Goal: Task Accomplishment & Management: Manage account settings

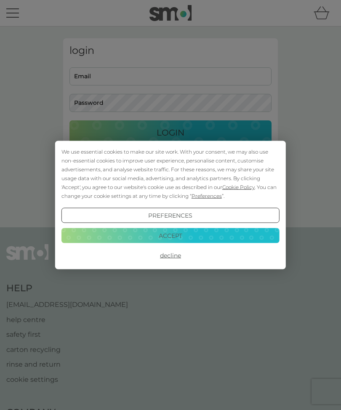
click at [179, 234] on button "Accept" at bounding box center [170, 235] width 218 height 15
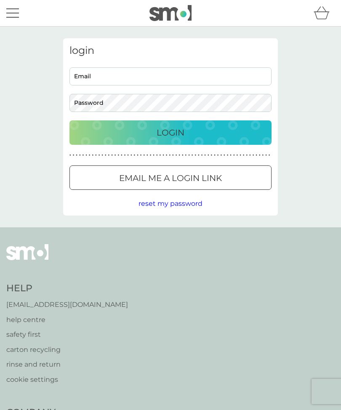
click at [153, 71] on input "Email" at bounding box center [170, 76] width 202 height 18
type input "[EMAIL_ADDRESS][DOMAIN_NAME]"
click at [170, 132] on button "Login" at bounding box center [170, 132] width 202 height 24
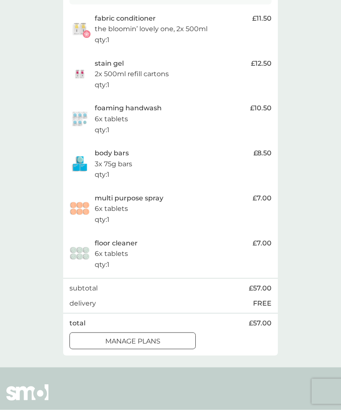
scroll to position [195, 0]
click at [175, 335] on div "manage plans" at bounding box center [132, 340] width 125 height 11
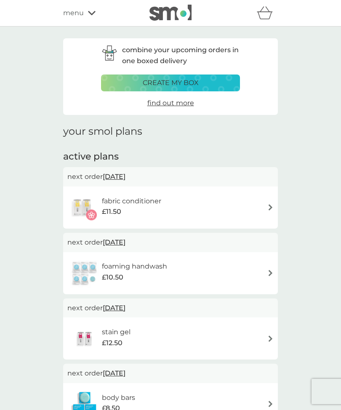
click at [262, 270] on div "foaming handwash £10.50" at bounding box center [170, 272] width 206 height 29
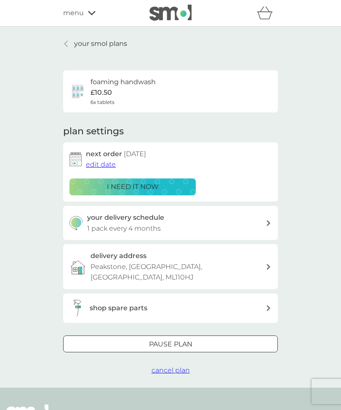
click at [267, 220] on icon at bounding box center [268, 223] width 4 height 6
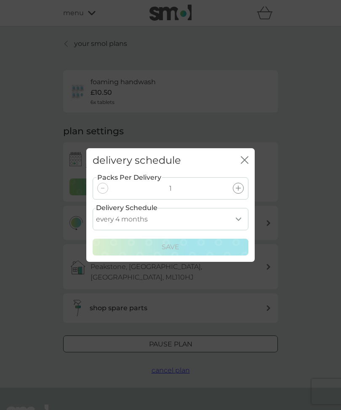
click at [238, 230] on select "every 1 month every 2 months every 3 months every 4 months every 5 months every…" at bounding box center [171, 219] width 156 height 22
select select "5"
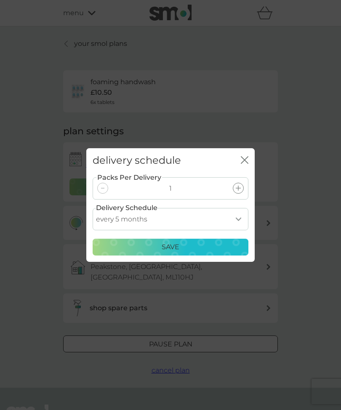
click at [210, 252] on div "Save" at bounding box center [170, 247] width 145 height 11
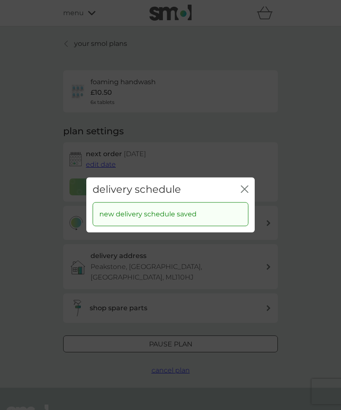
click at [246, 193] on icon "close" at bounding box center [245, 189] width 8 height 8
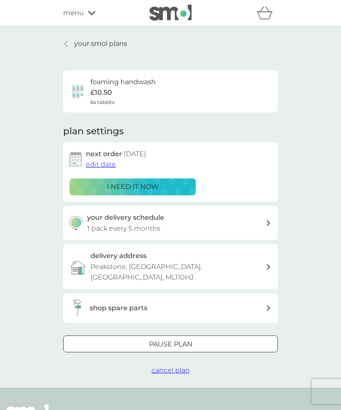
click at [109, 166] on span "edit date" at bounding box center [101, 164] width 30 height 8
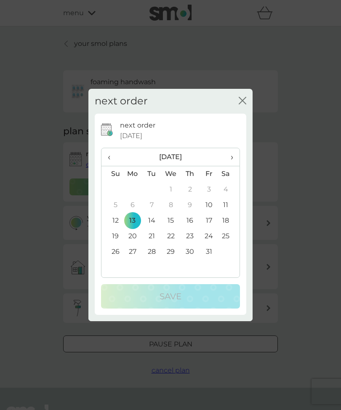
click at [230, 166] on span "›" at bounding box center [229, 157] width 8 height 18
click at [232, 166] on span "›" at bounding box center [229, 157] width 8 height 18
click at [108, 166] on span "‹" at bounding box center [112, 157] width 9 height 18
click at [138, 213] on td "3" at bounding box center [132, 205] width 19 height 16
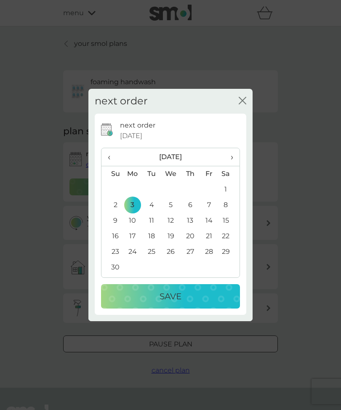
click at [186, 303] on div "Save" at bounding box center [170, 295] width 122 height 13
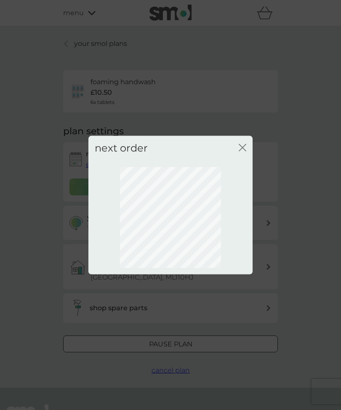
click at [246, 151] on icon "close" at bounding box center [243, 147] width 3 height 7
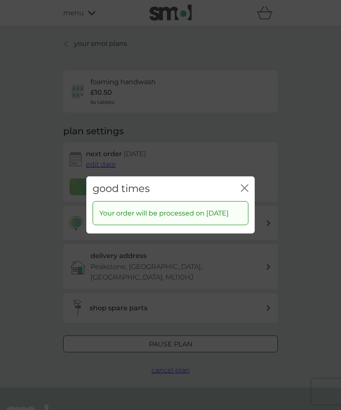
click at [247, 192] on icon "close" at bounding box center [245, 188] width 8 height 8
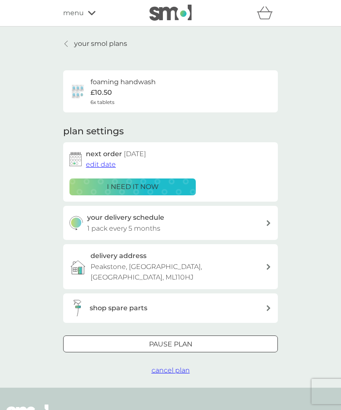
click at [110, 162] on span "edit date" at bounding box center [101, 164] width 30 height 8
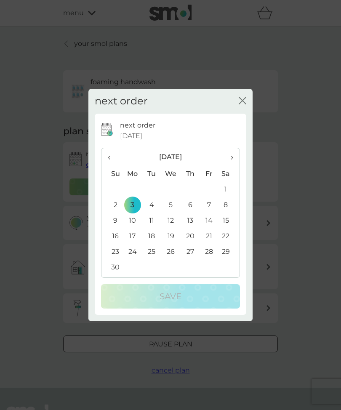
click at [214, 260] on td "28" at bounding box center [208, 252] width 19 height 16
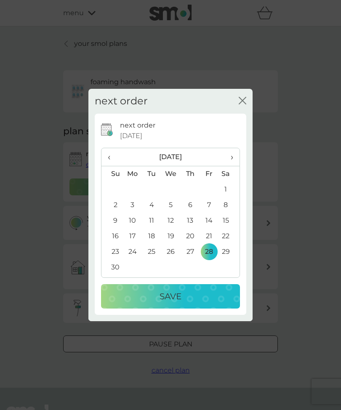
click at [188, 303] on div "Save" at bounding box center [170, 295] width 122 height 13
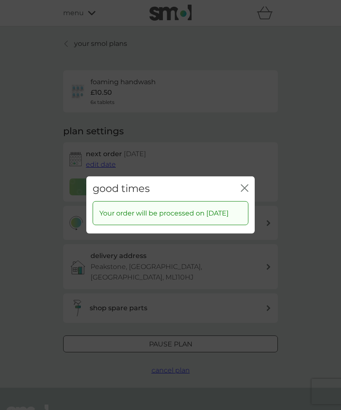
click at [241, 192] on icon "close" at bounding box center [245, 188] width 8 height 8
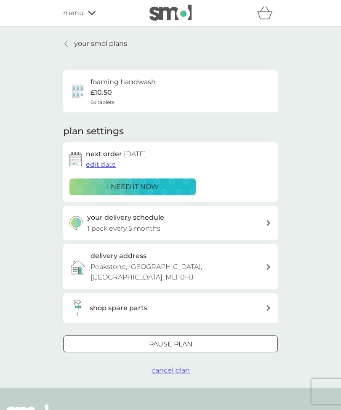
click at [71, 42] on link "your smol plans" at bounding box center [95, 43] width 64 height 11
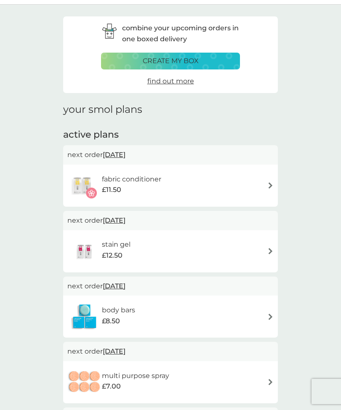
scroll to position [23, 0]
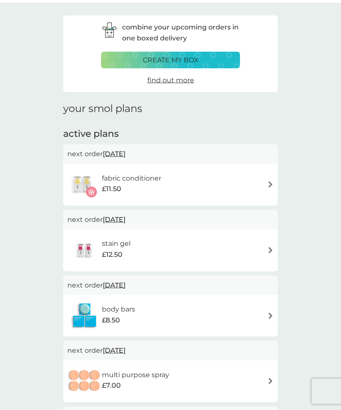
click at [270, 247] on img at bounding box center [270, 250] width 6 height 6
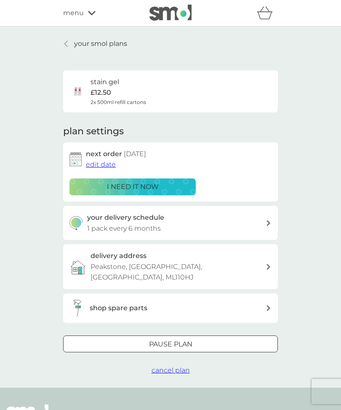
click at [103, 161] on span "edit date" at bounding box center [101, 164] width 30 height 8
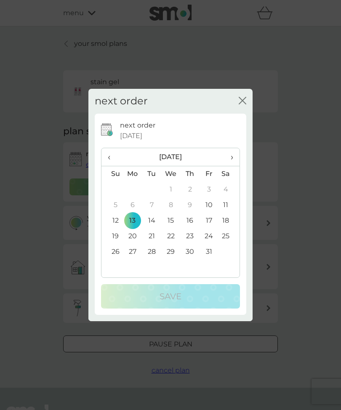
click at [231, 164] on span "›" at bounding box center [229, 157] width 8 height 18
click at [211, 260] on td "28" at bounding box center [208, 252] width 19 height 16
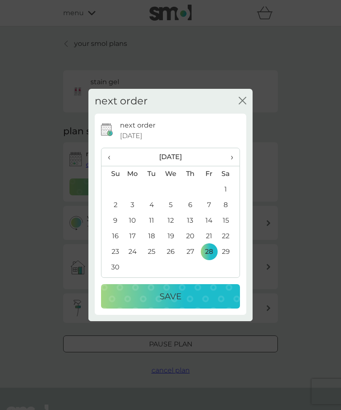
click at [185, 303] on div "Save" at bounding box center [170, 295] width 122 height 13
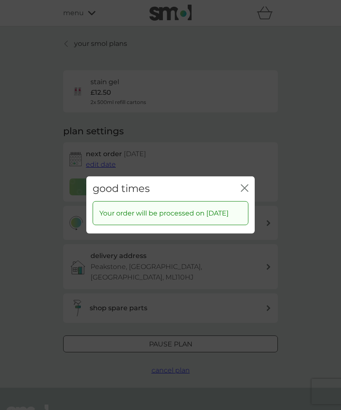
click at [244, 191] on div "close" at bounding box center [245, 189] width 8 height 12
click at [247, 189] on div "good times close" at bounding box center [170, 188] width 168 height 25
click at [242, 192] on icon "close" at bounding box center [245, 188] width 8 height 8
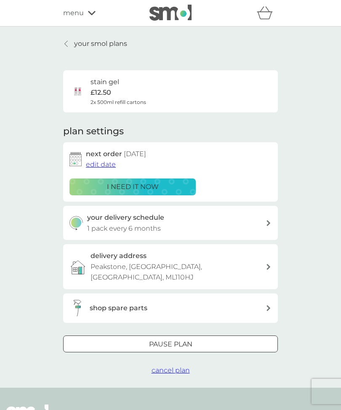
click at [72, 38] on link "your smol plans" at bounding box center [95, 43] width 64 height 11
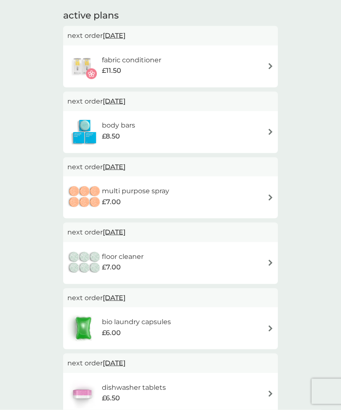
scroll to position [141, 0]
click at [271, 194] on img at bounding box center [270, 197] width 6 height 6
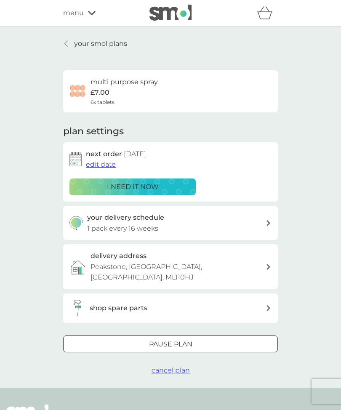
click at [105, 161] on span "edit date" at bounding box center [101, 164] width 30 height 8
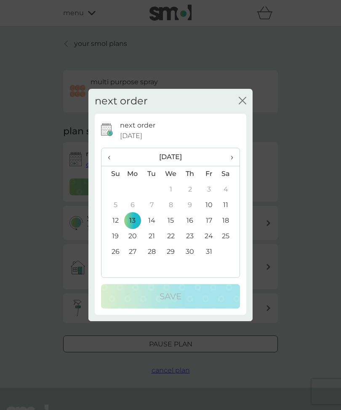
click at [230, 166] on span "›" at bounding box center [229, 157] width 8 height 18
click at [210, 260] on td "28" at bounding box center [208, 252] width 19 height 16
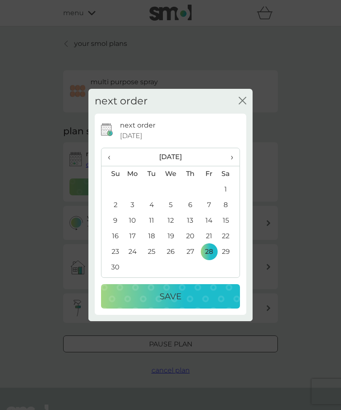
click at [184, 303] on div "Save" at bounding box center [170, 295] width 122 height 13
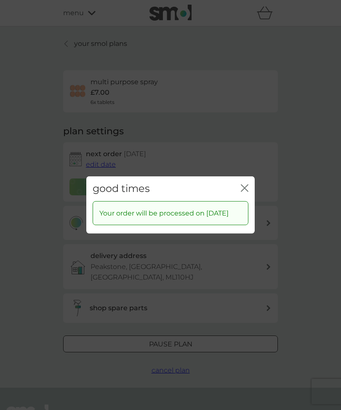
click at [245, 191] on div "close" at bounding box center [245, 189] width 8 height 12
click at [247, 191] on icon "close" at bounding box center [245, 188] width 3 height 7
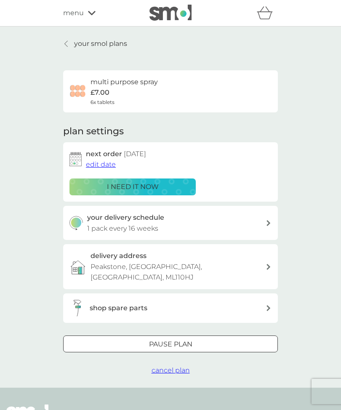
click at [71, 39] on link "your smol plans" at bounding box center [95, 43] width 64 height 11
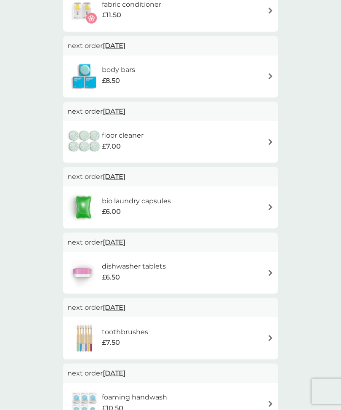
scroll to position [197, 0]
click at [272, 335] on img at bounding box center [270, 338] width 6 height 6
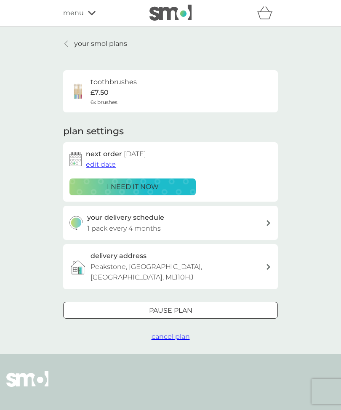
click at [104, 160] on span "edit date" at bounding box center [101, 164] width 30 height 8
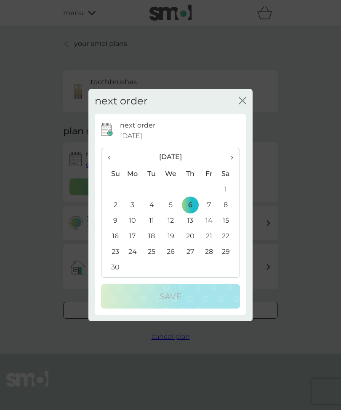
click at [209, 260] on td "28" at bounding box center [208, 252] width 19 height 16
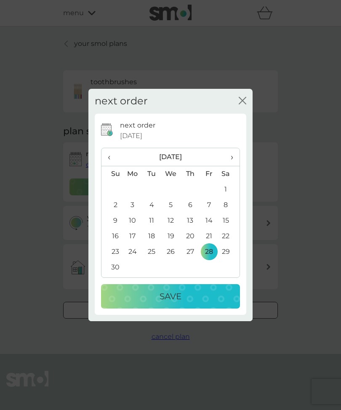
click at [187, 303] on div "Save" at bounding box center [170, 295] width 122 height 13
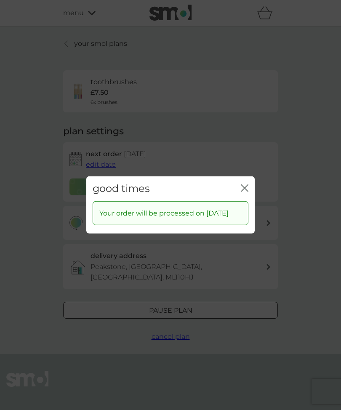
click at [244, 192] on icon "close" at bounding box center [245, 188] width 8 height 8
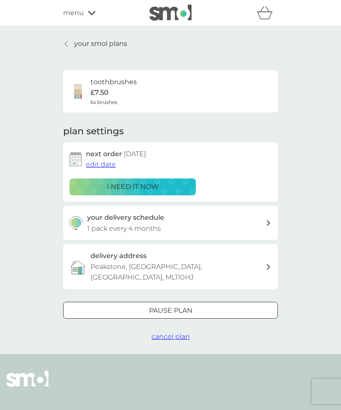
click at [70, 39] on link "your smol plans" at bounding box center [95, 43] width 64 height 11
